Goal: Find specific page/section: Find specific page/section

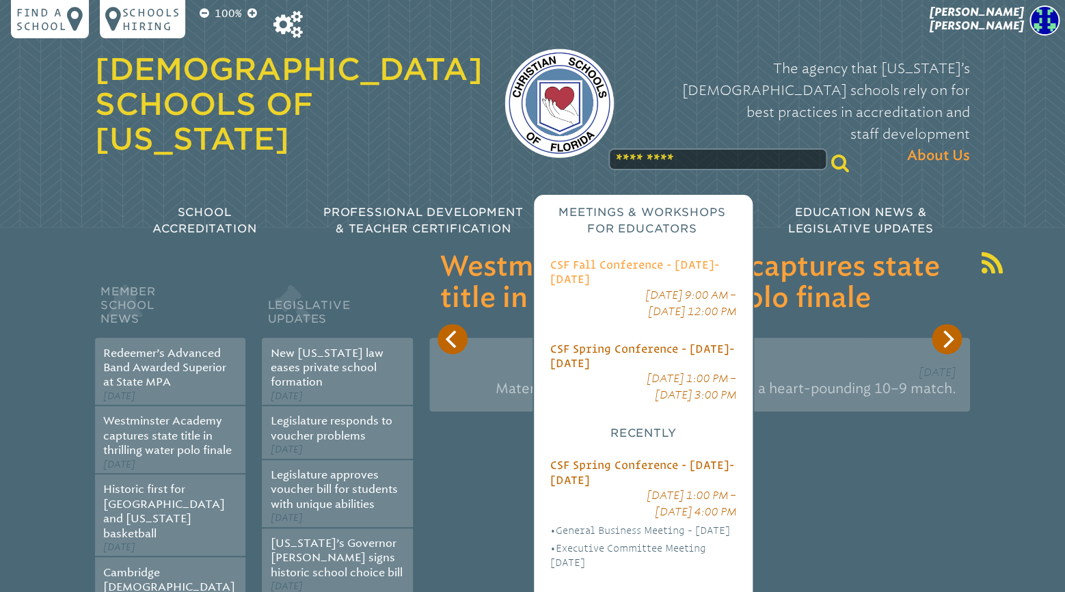
click at [626, 258] on span "CSF Fall Conference - [DATE]-[DATE]" at bounding box center [634, 271] width 169 height 27
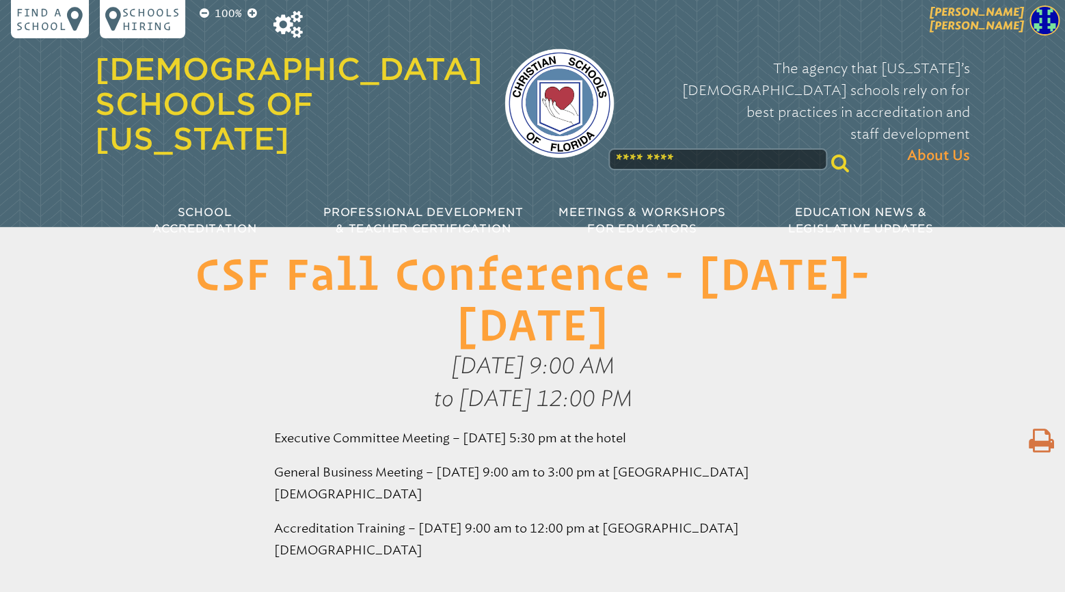
click at [1004, 26] on span "[PERSON_NAME]" at bounding box center [977, 18] width 94 height 27
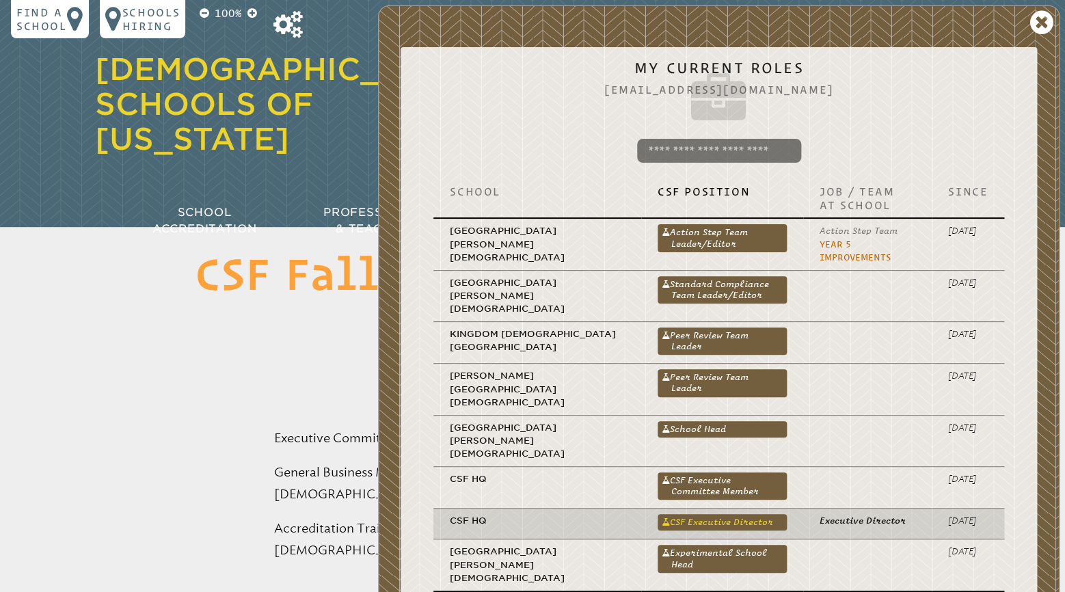
click at [676, 514] on link "CSF Executive Director" at bounding box center [722, 522] width 129 height 16
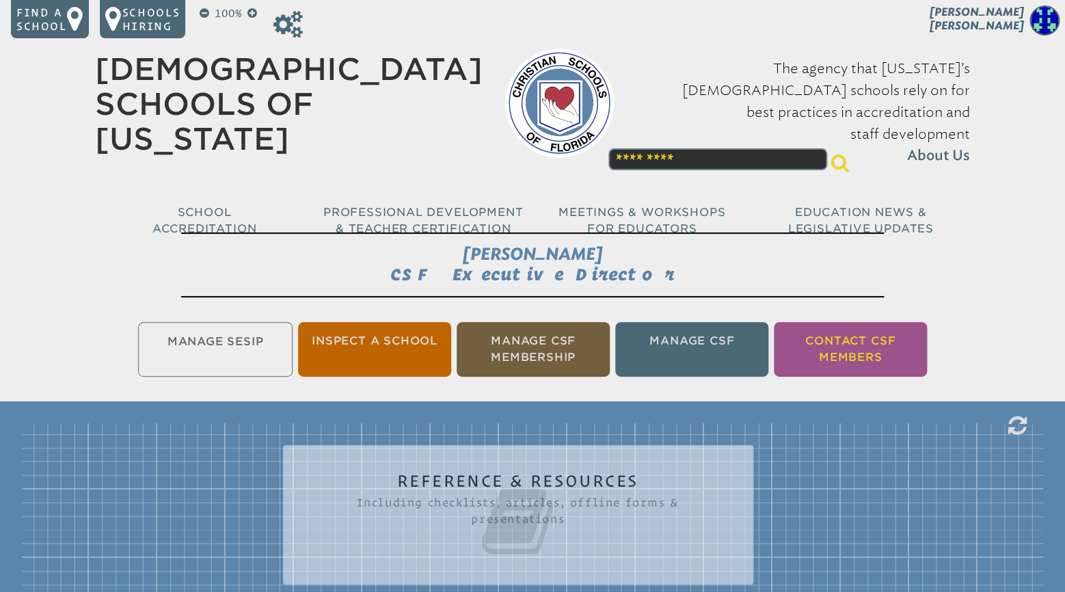
click at [816, 354] on li "Contact CSF Members" at bounding box center [850, 349] width 153 height 55
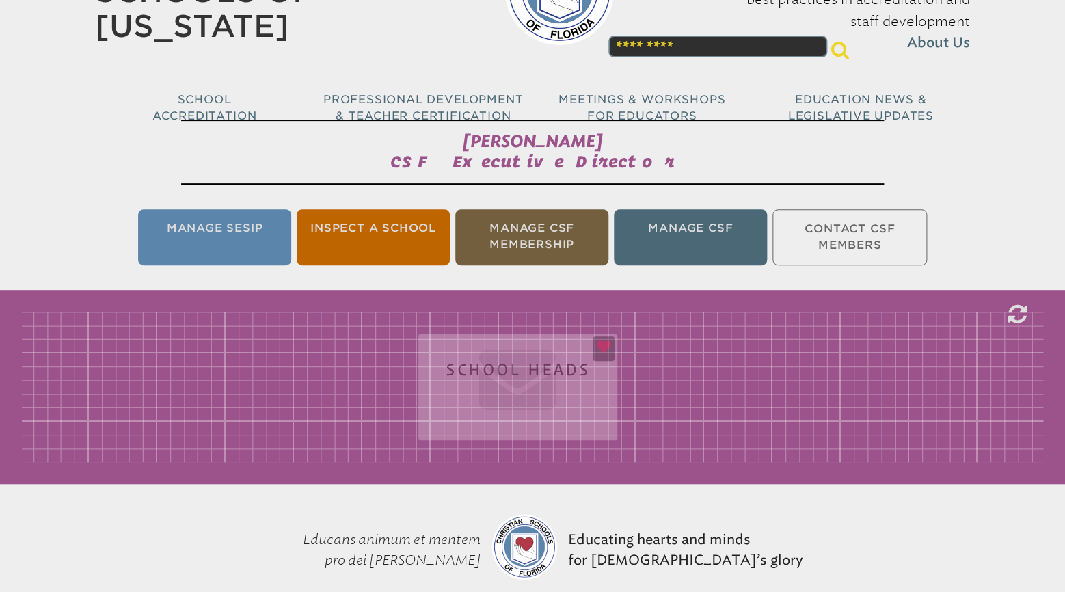
scroll to position [226, 0]
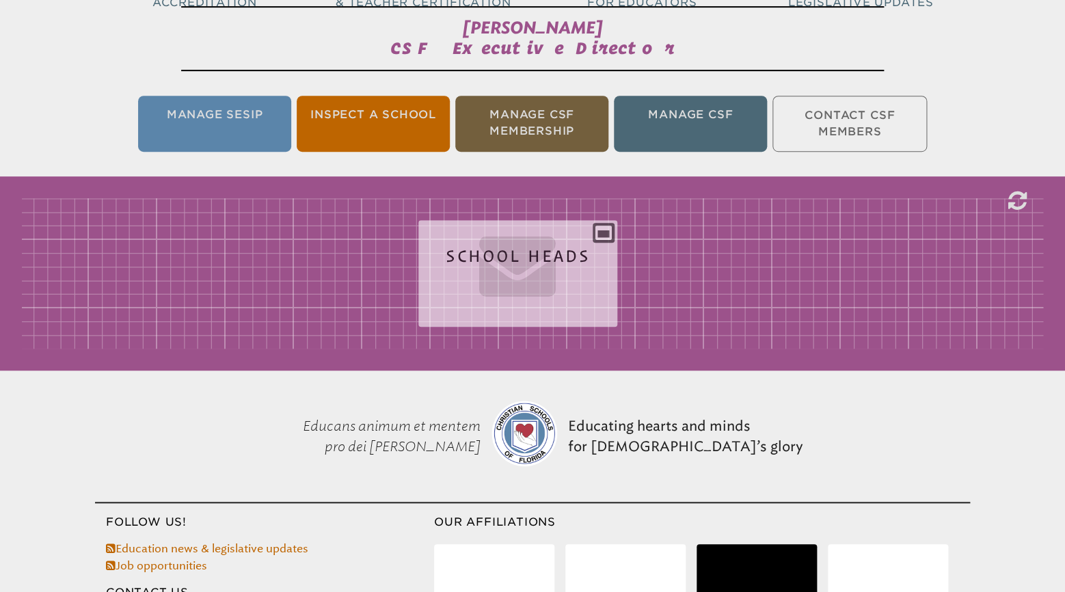
click at [601, 231] on div "School Heads aalexander@nested.live, amullins@ccavero.org, ana@granadadayschool…" at bounding box center [517, 268] width 199 height 74
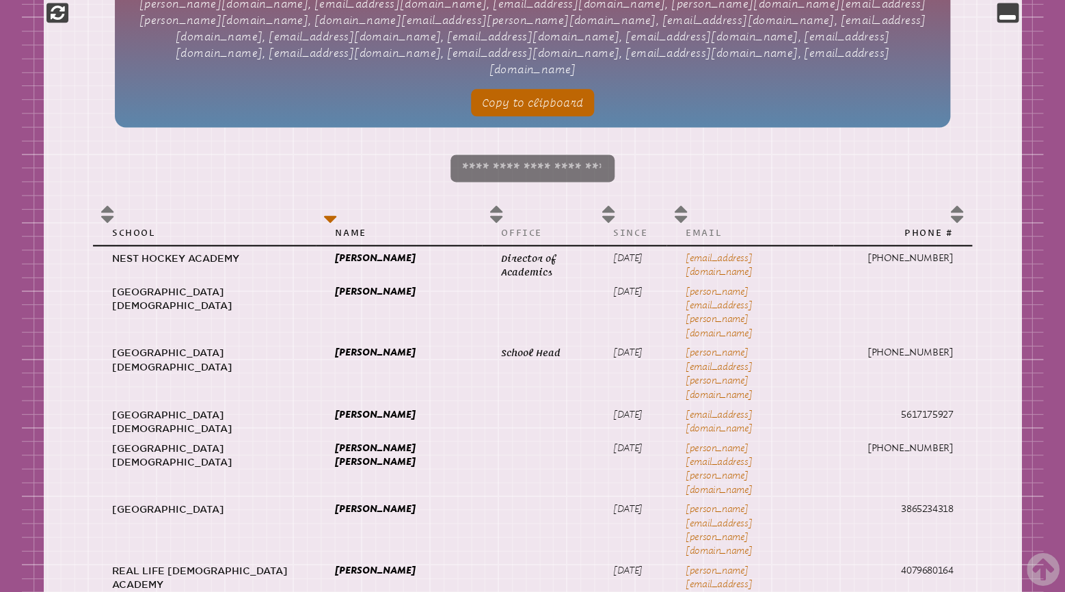
scroll to position [657, 0]
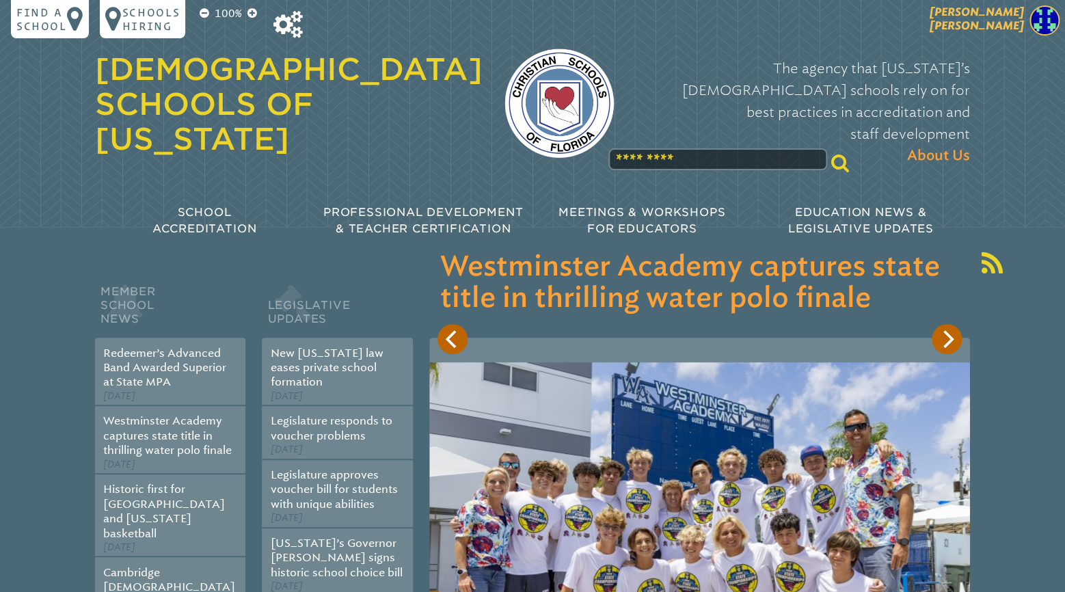
click at [1034, 21] on img at bounding box center [1045, 20] width 30 height 30
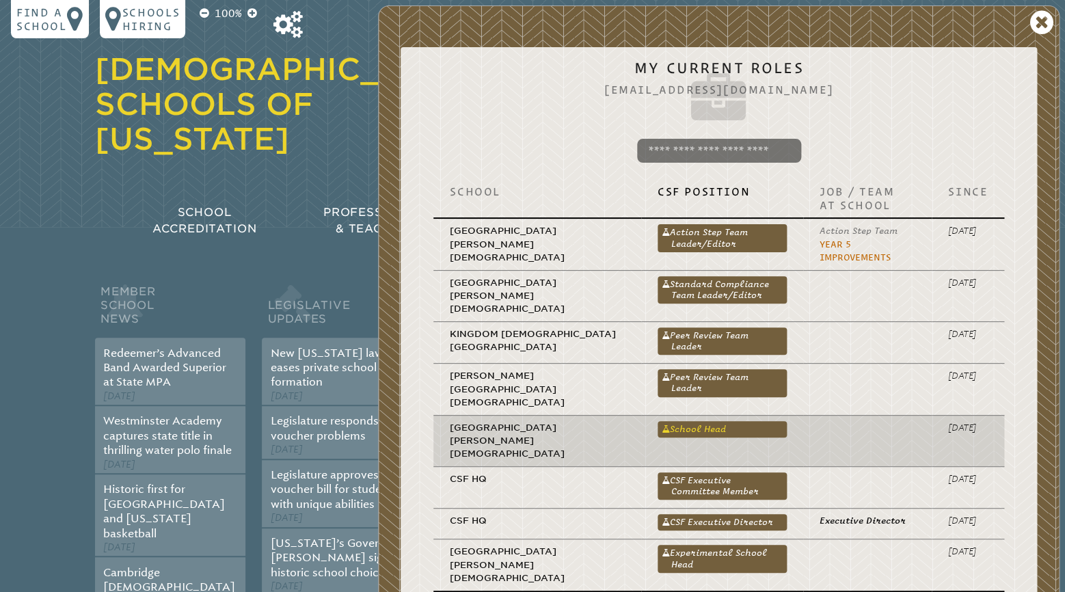
click at [658, 421] on link "School Head" at bounding box center [722, 429] width 129 height 16
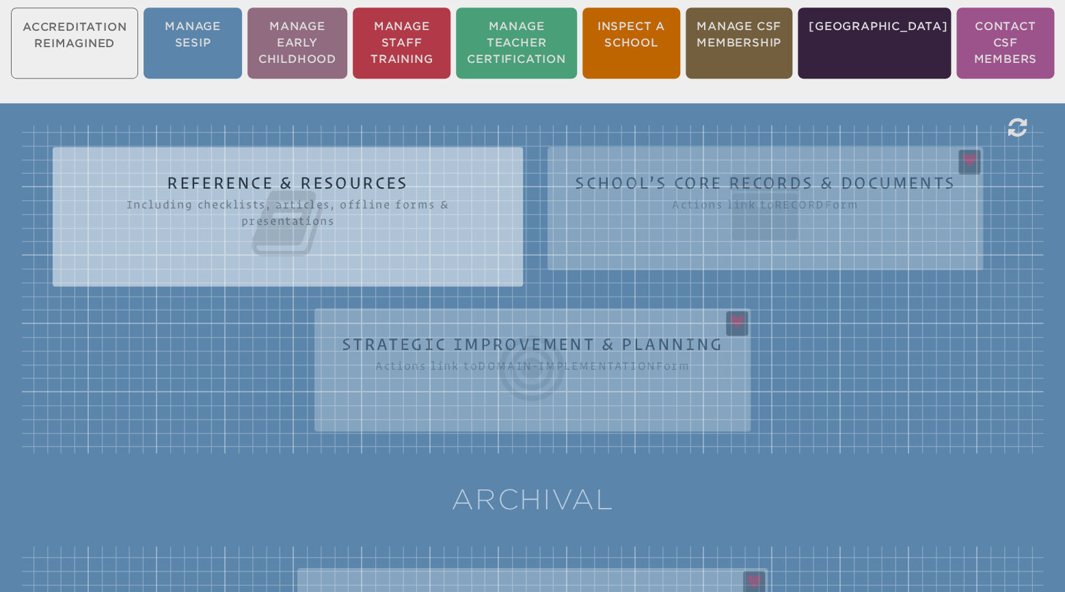
scroll to position [359, 0]
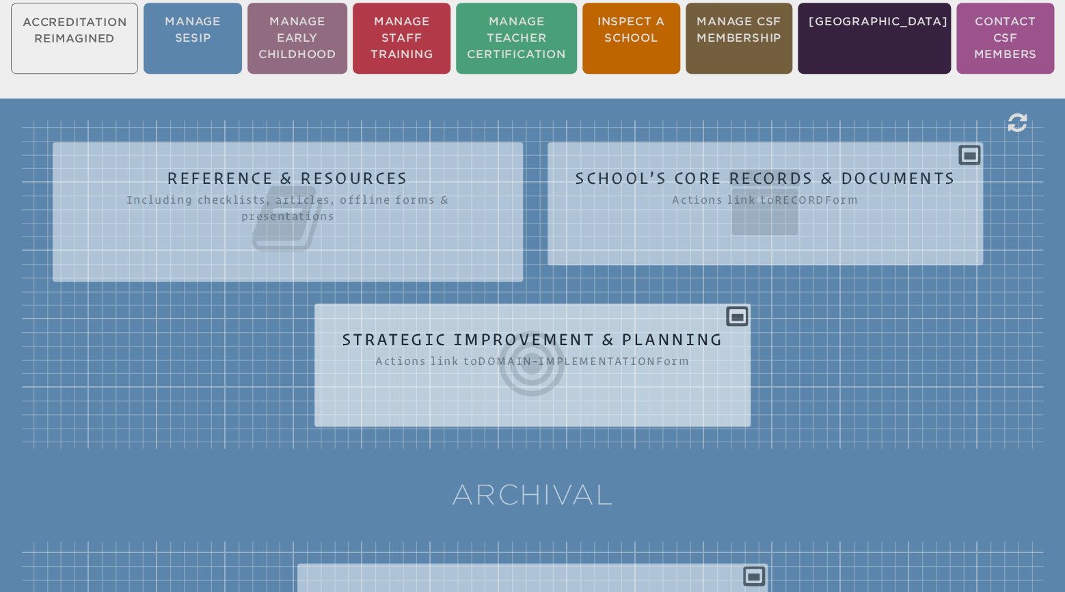
click at [546, 325] on icon at bounding box center [533, 363] width 382 height 77
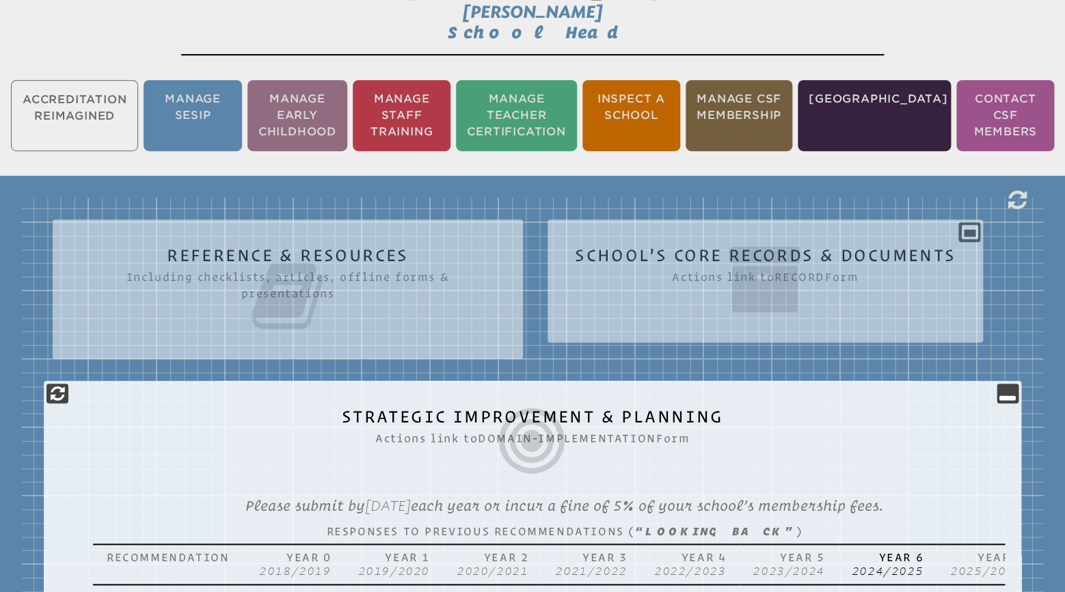
scroll to position [215, 0]
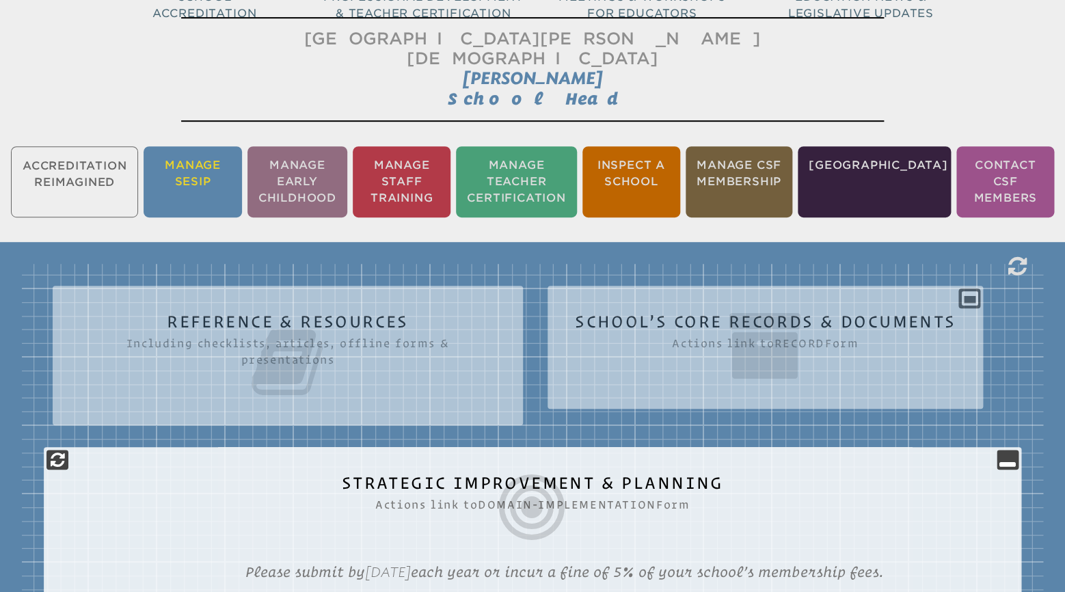
click at [202, 160] on li "Manage SESIP" at bounding box center [193, 181] width 98 height 71
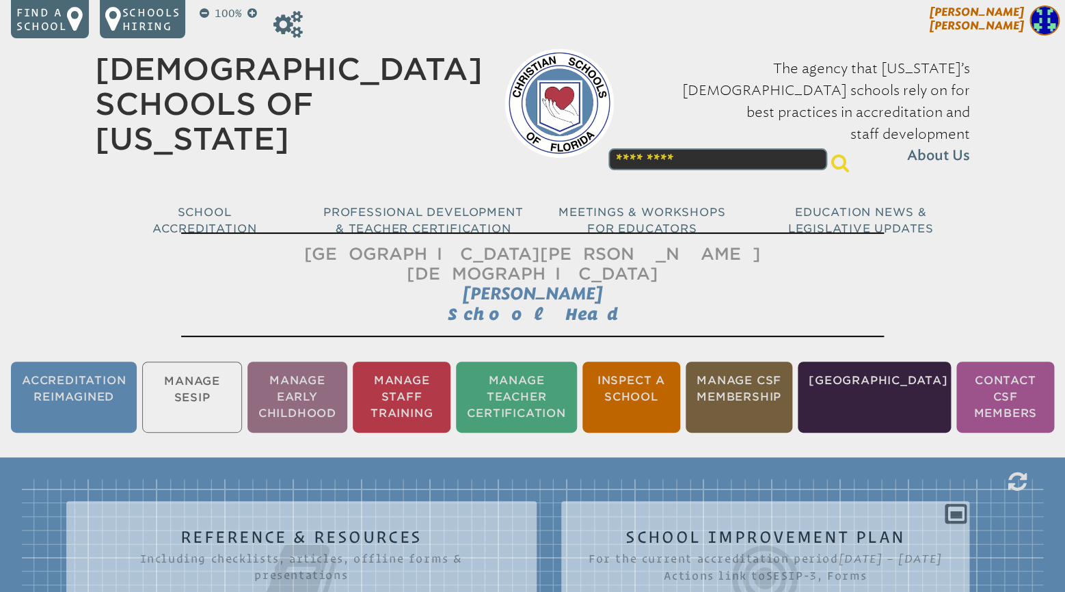
click at [1004, 19] on p "[PERSON_NAME]" at bounding box center [953, 22] width 224 height 34
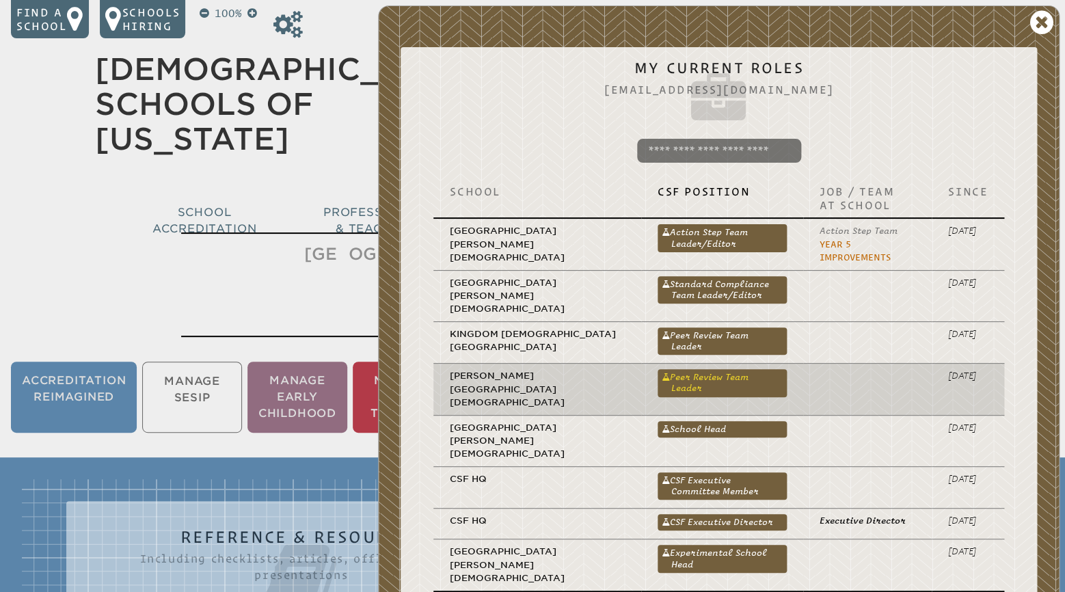
click at [713, 369] on link "Peer Review Team Leader" at bounding box center [722, 382] width 129 height 27
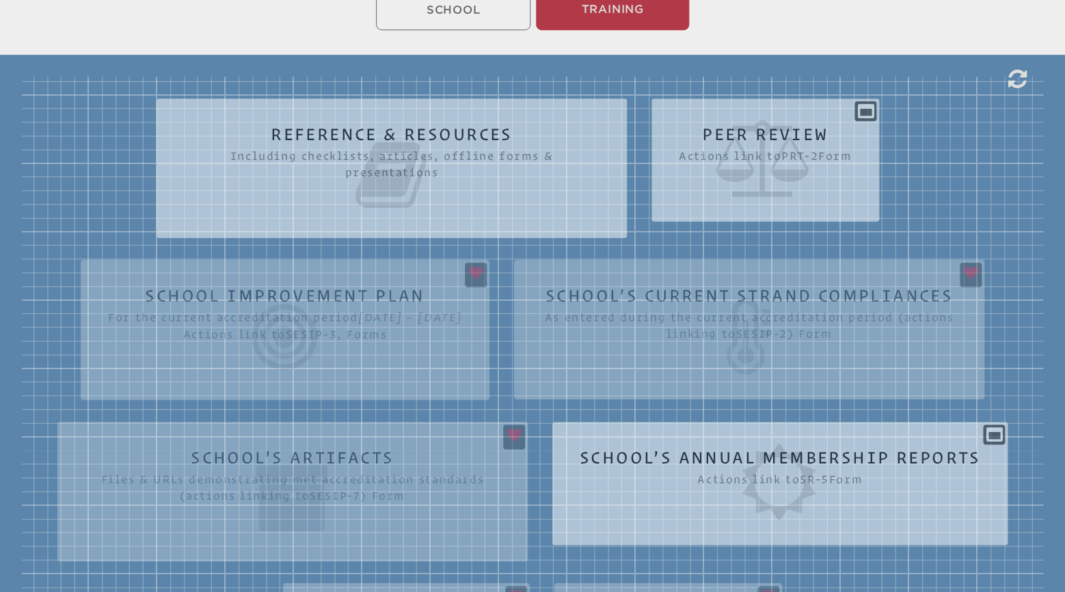
scroll to position [431, 0]
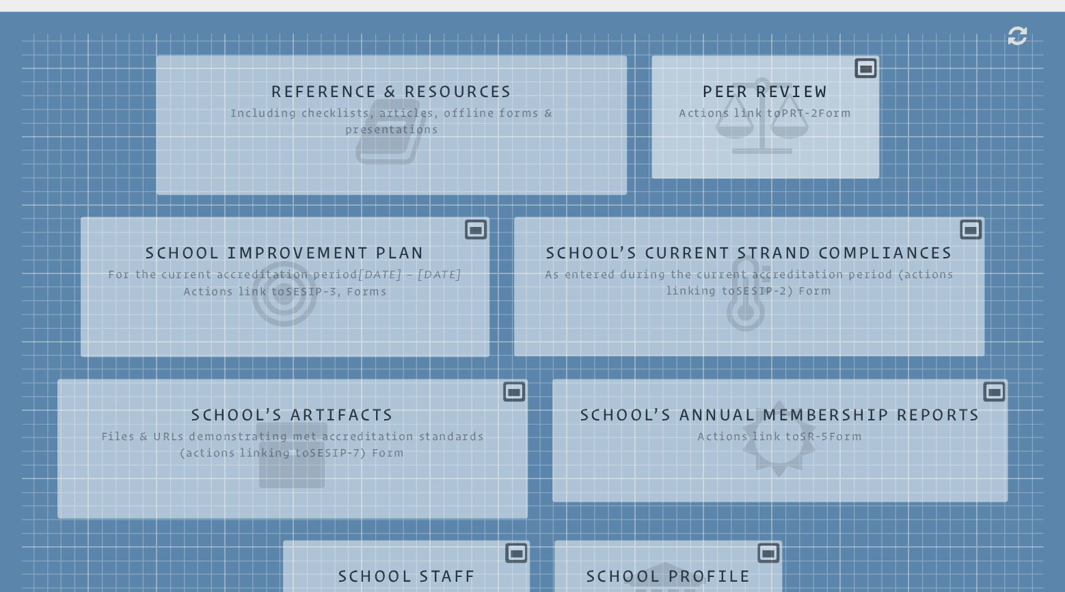
click at [777, 77] on icon at bounding box center [765, 115] width 173 height 77
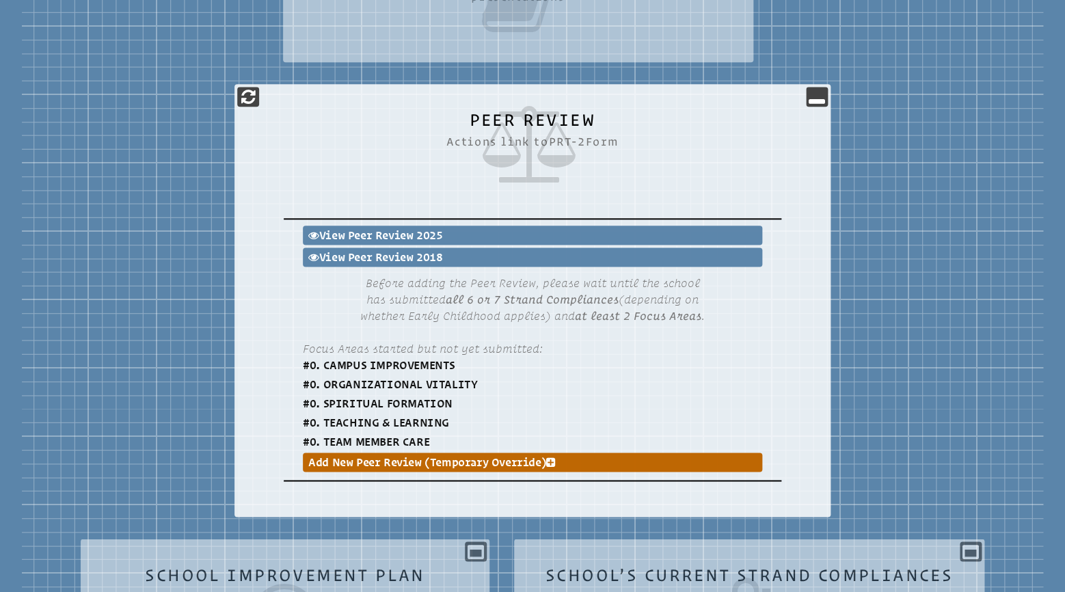
scroll to position [574, 0]
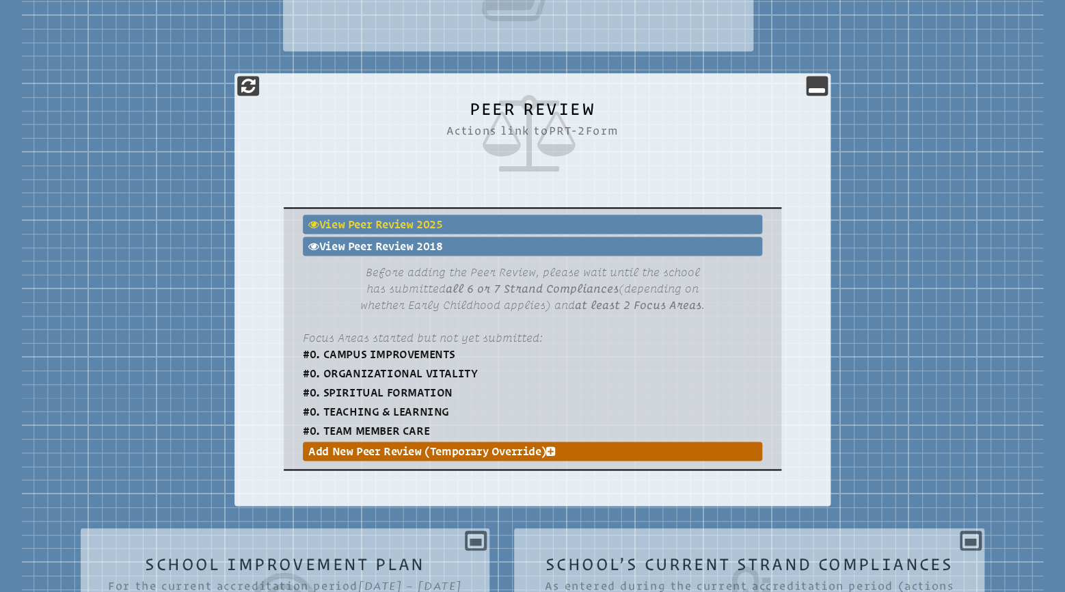
click at [349, 215] on link "View Peer Review 2025" at bounding box center [532, 224] width 459 height 19
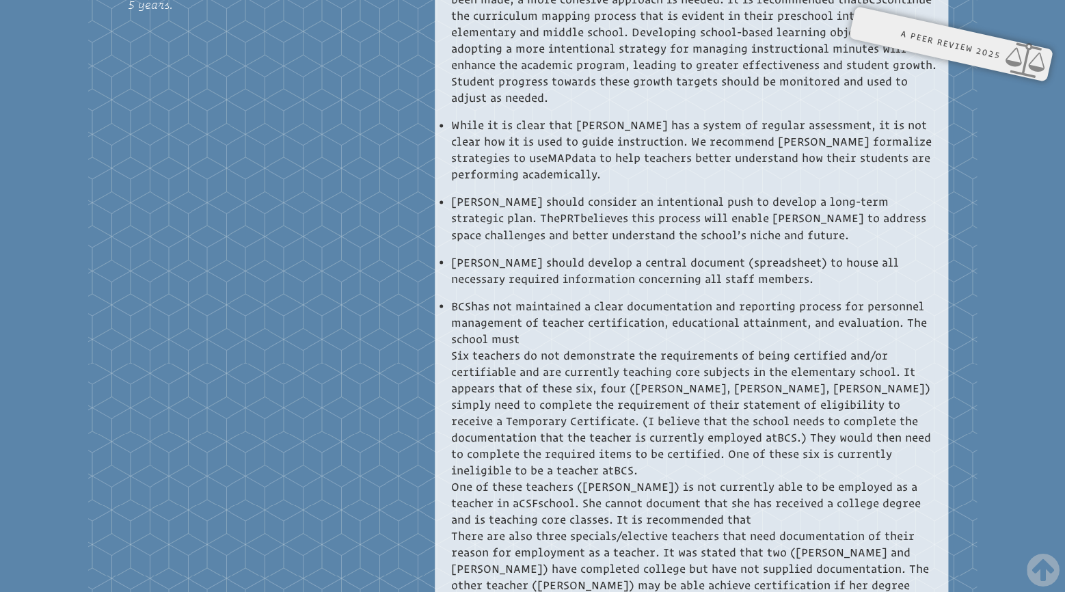
scroll to position [7190, 0]
